Goal: Transaction & Acquisition: Purchase product/service

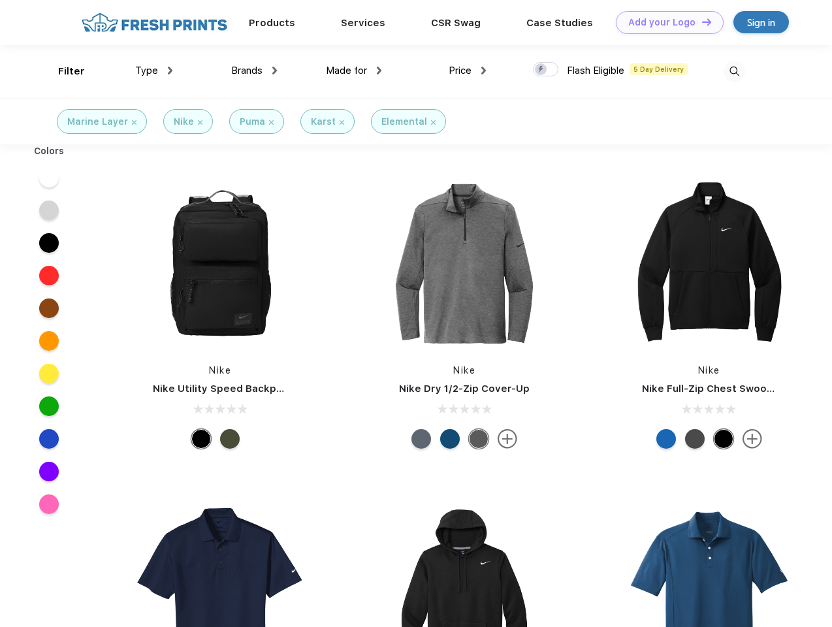
click at [665, 22] on link "Add your Logo Design Tool" at bounding box center [670, 22] width 108 height 23
click at [0, 0] on div "Design Tool" at bounding box center [0, 0] width 0 height 0
click at [701, 22] on link "Add your Logo Design Tool" at bounding box center [670, 22] width 108 height 23
click at [63, 71] on div "Filter" at bounding box center [71, 71] width 27 height 15
click at [154, 71] on span "Type" at bounding box center [146, 71] width 23 height 12
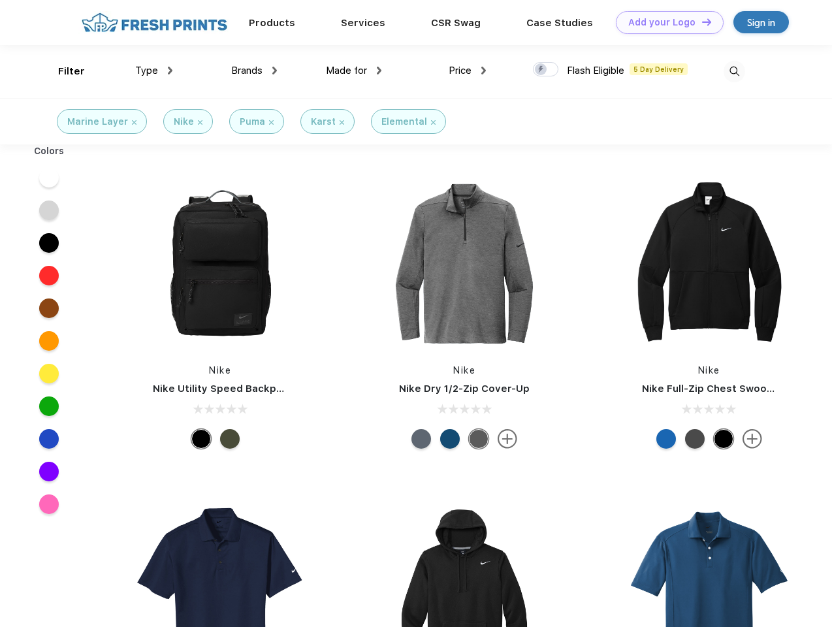
click at [254, 71] on span "Brands" at bounding box center [246, 71] width 31 height 12
click at [354, 71] on span "Made for" at bounding box center [346, 71] width 41 height 12
click at [468, 71] on span "Price" at bounding box center [460, 71] width 23 height 12
click at [546, 70] on div at bounding box center [545, 69] width 25 height 14
click at [542, 70] on input "checkbox" at bounding box center [537, 65] width 8 height 8
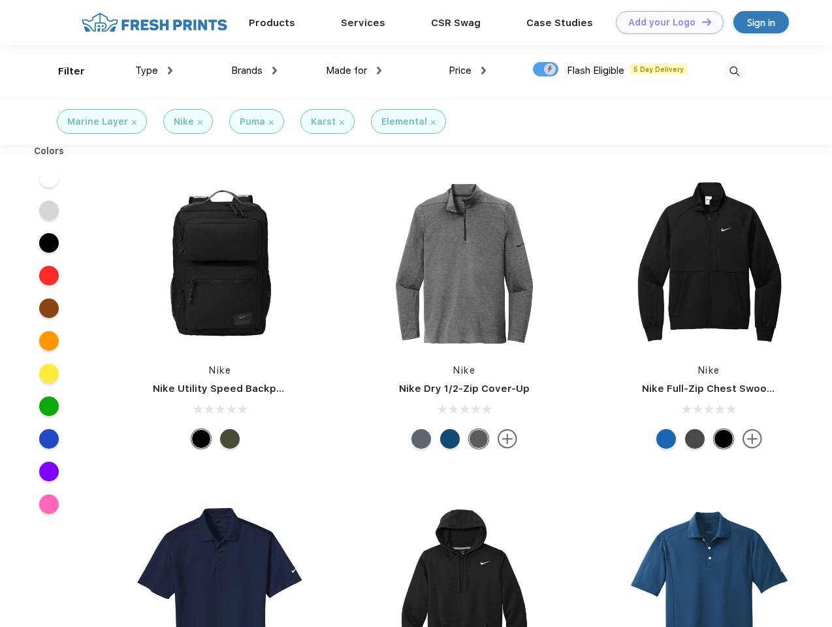
click at [734, 71] on img at bounding box center [735, 72] width 22 height 22
